Goal: Navigation & Orientation: Understand site structure

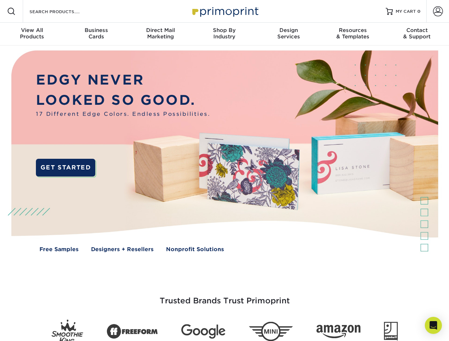
click at [224, 171] on img at bounding box center [224, 157] width 444 height 222
click at [11, 11] on span at bounding box center [11, 11] width 9 height 9
click at [438, 11] on span at bounding box center [438, 11] width 10 height 10
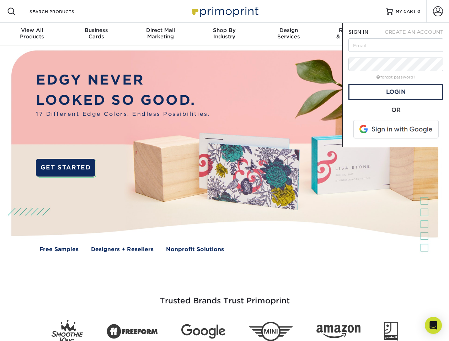
click at [32, 34] on div "View All Products" at bounding box center [32, 33] width 64 height 13
click at [96, 34] on div "Business Cards" at bounding box center [96, 33] width 64 height 13
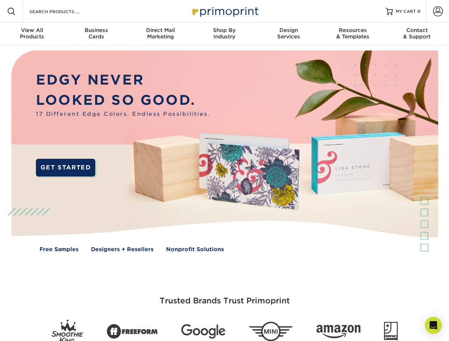
click at [160, 34] on div "Direct Mail Marketing" at bounding box center [160, 33] width 64 height 13
click at [224, 34] on div "Shop By Industry" at bounding box center [224, 33] width 64 height 13
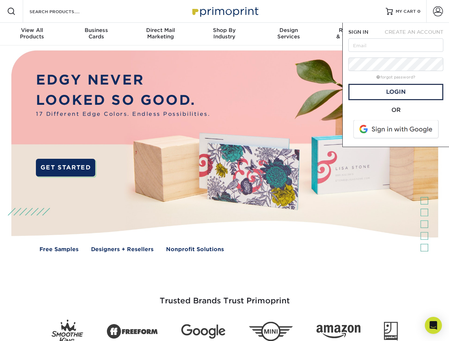
click at [289, 34] on div "Design Services" at bounding box center [289, 33] width 64 height 13
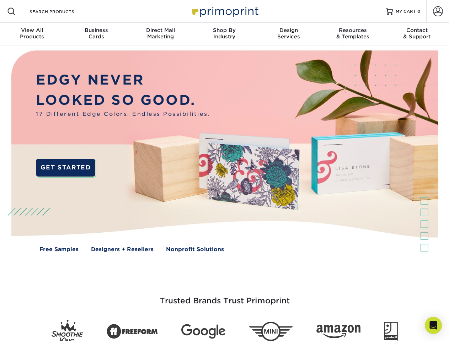
click at [353, 34] on span "SIGN IN" at bounding box center [358, 32] width 20 height 6
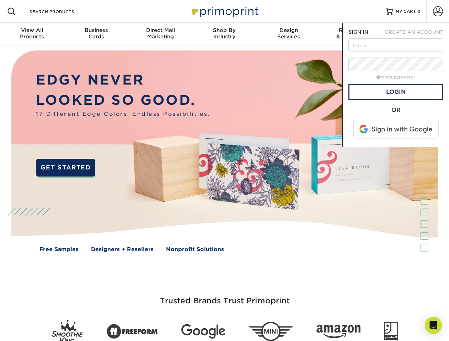
click at [417, 34] on div "Contact & Support" at bounding box center [417, 33] width 64 height 13
